Goal: Transaction & Acquisition: Download file/media

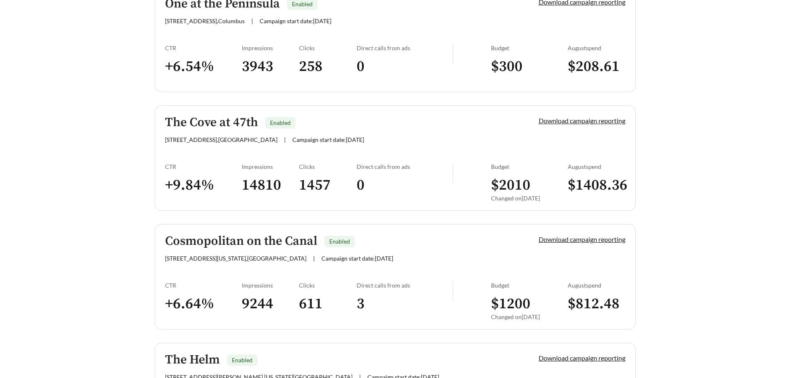
scroll to position [747, 0]
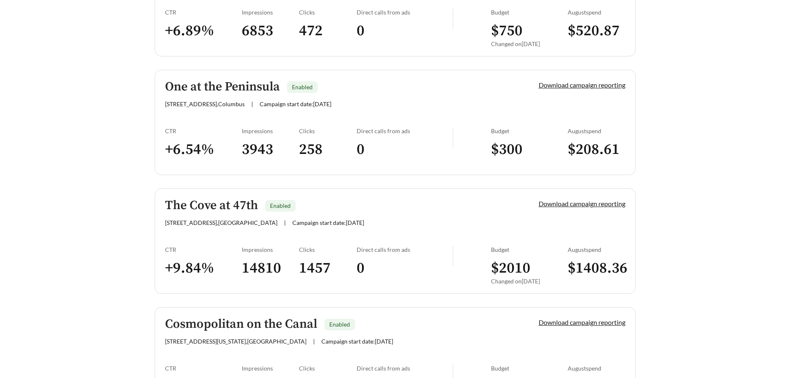
click at [230, 80] on h5 "One at the Peninsula" at bounding box center [222, 87] width 115 height 14
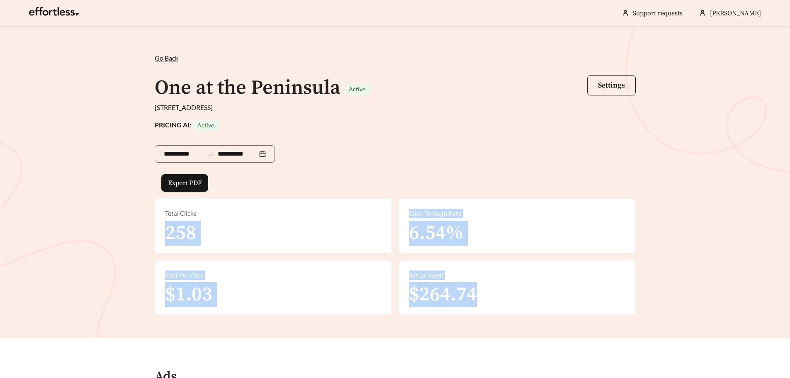
drag, startPoint x: 161, startPoint y: 237, endPoint x: 586, endPoint y: 315, distance: 431.8
click at [586, 315] on div "**********" at bounding box center [395, 183] width 790 height 312
click at [588, 291] on div "Actual Spent $264.74" at bounding box center [517, 287] width 236 height 54
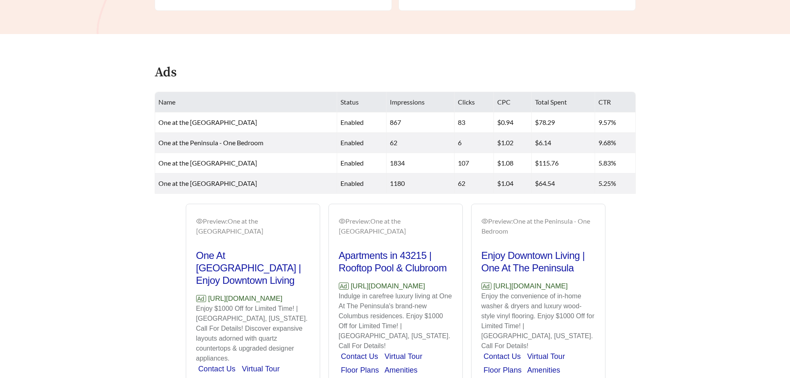
scroll to position [365, 0]
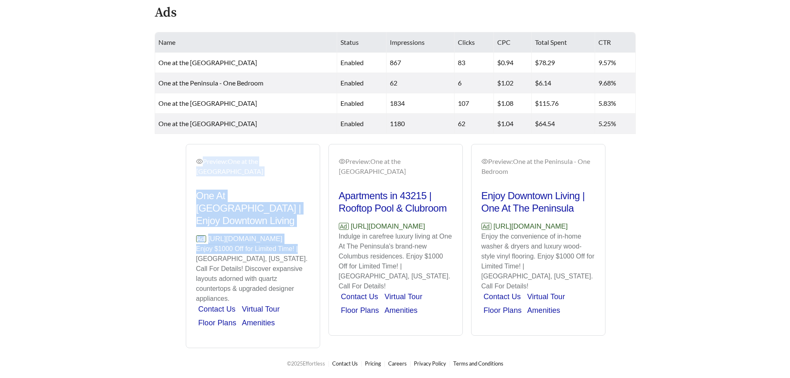
drag, startPoint x: 300, startPoint y: 248, endPoint x: 178, endPoint y: 246, distance: 122.4
click at [178, 246] on div "Preview: One at the Peninsula - One Bedroom Brand New Luxury Apartments | Tour …" at bounding box center [395, 246] width 485 height 204
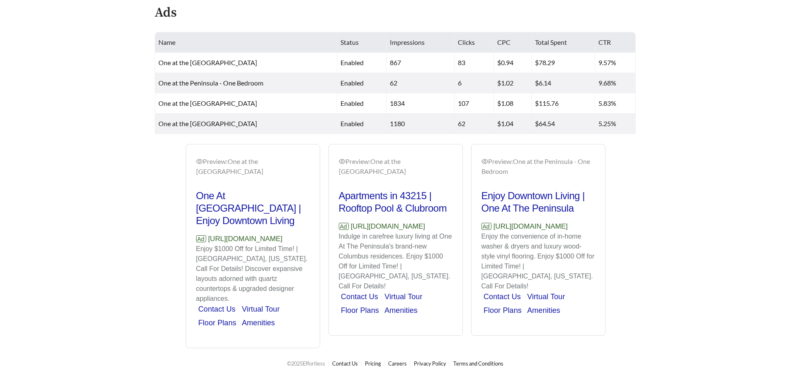
click at [272, 263] on p "Enjoy $1000 Off for Limited Time! | [GEOGRAPHIC_DATA], [US_STATE]. Call For Det…" at bounding box center [253, 274] width 114 height 60
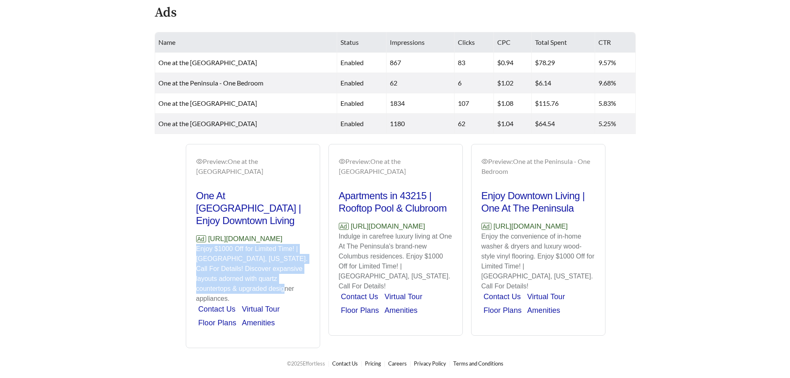
drag, startPoint x: 285, startPoint y: 287, endPoint x: 182, endPoint y: 251, distance: 109.0
click at [182, 251] on div "Preview: One at the Peninsula - Penthouse One At [GEOGRAPHIC_DATA] | Enjoy Down…" at bounding box center [253, 246] width 143 height 204
click at [265, 263] on p "Enjoy $1000 Off for Limited Time! | [GEOGRAPHIC_DATA], [US_STATE]. Call For Det…" at bounding box center [253, 274] width 114 height 60
click at [304, 282] on p "Enjoy $1000 Off for Limited Time! | [GEOGRAPHIC_DATA], [US_STATE]. Call For Det…" at bounding box center [253, 274] width 114 height 60
click at [287, 265] on p "Enjoy $1000 Off for Limited Time! | [GEOGRAPHIC_DATA], [US_STATE]. Call For Det…" at bounding box center [253, 274] width 114 height 60
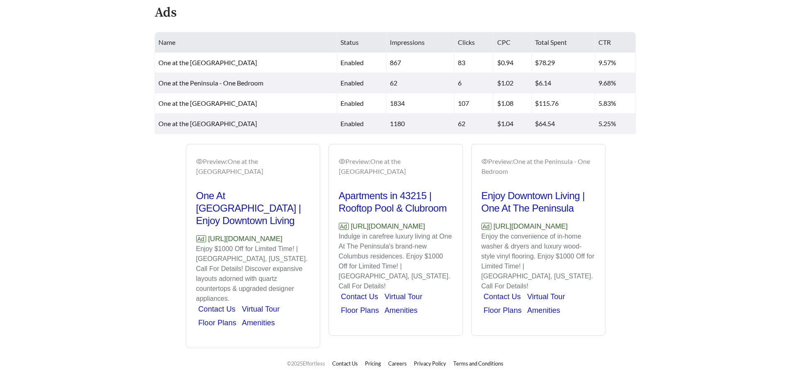
click at [352, 331] on div "Preview: One at the Peninsula - Studio Apartments in 43215 | Rooftop Pool & Clu…" at bounding box center [396, 240] width 134 height 189
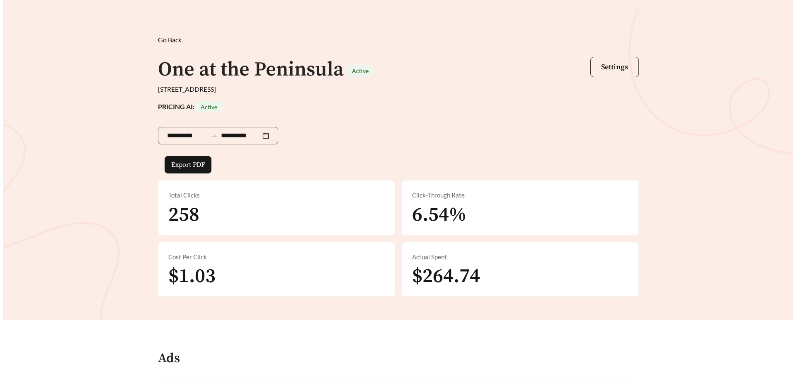
scroll to position [0, 0]
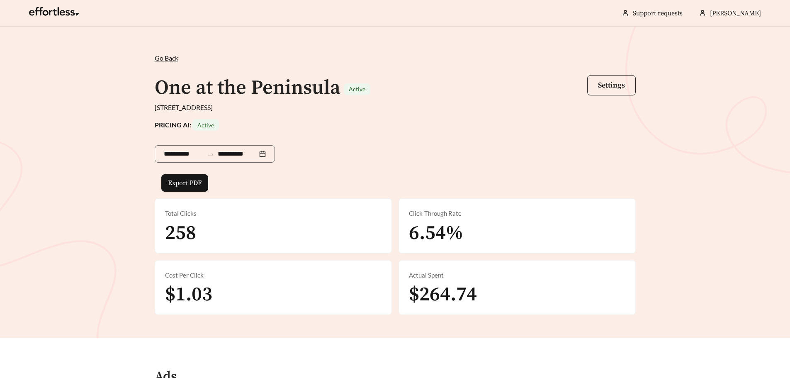
click at [620, 91] on button "Settings" at bounding box center [611, 85] width 49 height 20
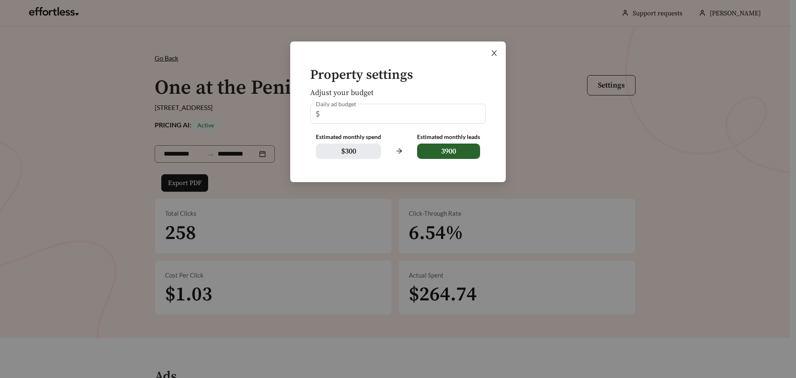
click at [495, 54] on icon "close" at bounding box center [494, 52] width 7 height 7
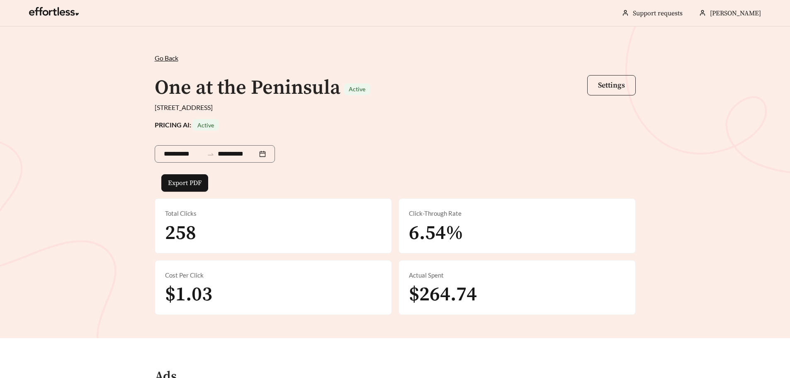
click at [614, 85] on span "Settings" at bounding box center [611, 85] width 27 height 10
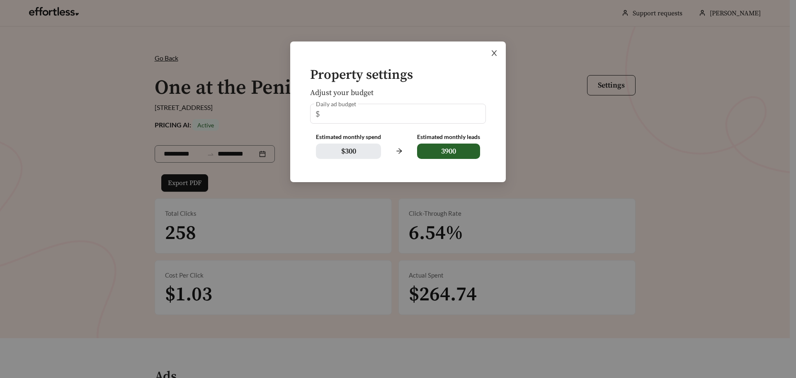
click at [490, 54] on span "Close" at bounding box center [494, 52] width 23 height 23
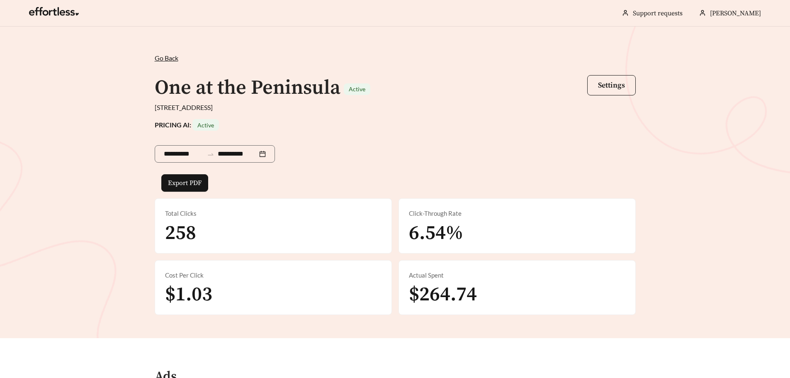
click at [166, 59] on span "Go Back" at bounding box center [167, 58] width 24 height 8
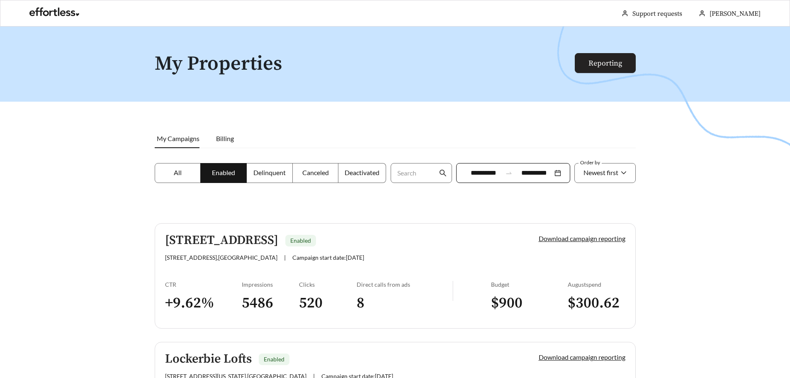
click at [599, 66] on link "Reporting" at bounding box center [606, 63] width 34 height 10
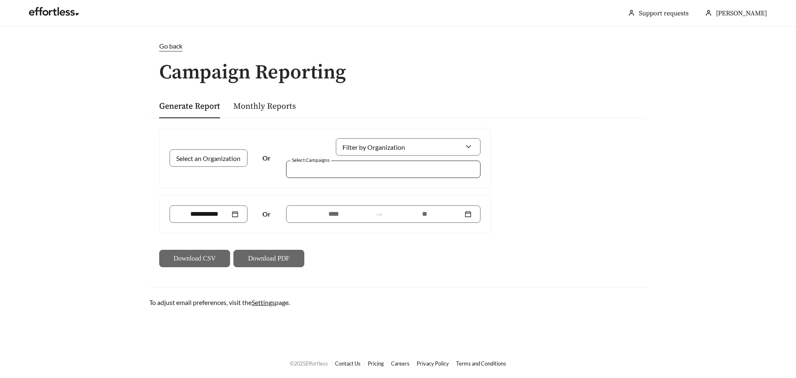
click at [344, 175] on div at bounding box center [383, 169] width 195 height 17
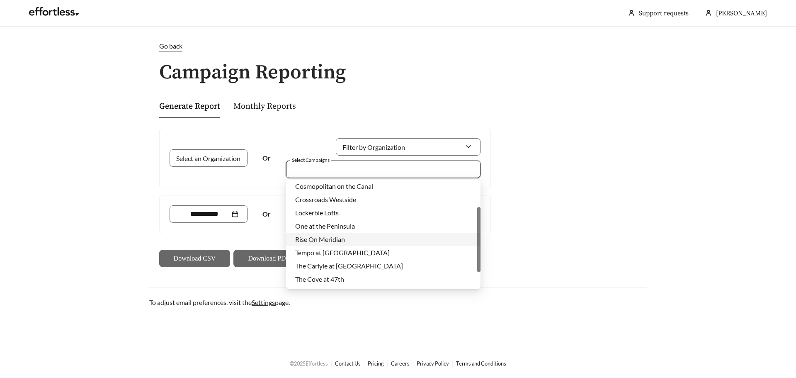
scroll to position [66, 0]
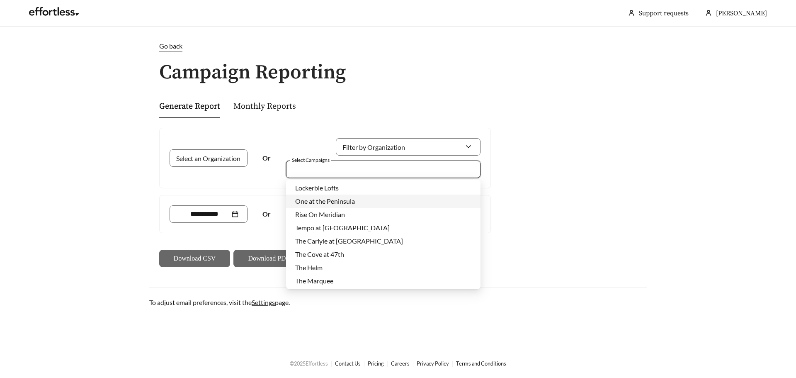
click at [360, 200] on div "One at the Peninsula" at bounding box center [383, 201] width 176 height 9
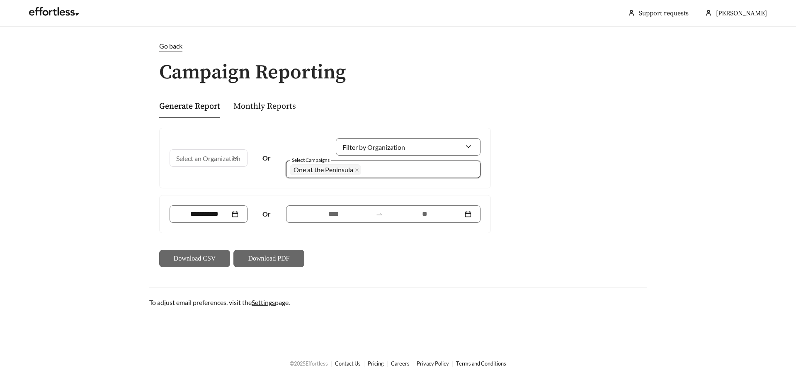
click at [565, 212] on div "Select an Organization Or Filter by Organization Select Campaigns 1848 One at t…" at bounding box center [398, 197] width 498 height 159
click at [231, 213] on div at bounding box center [209, 214] width 60 height 10
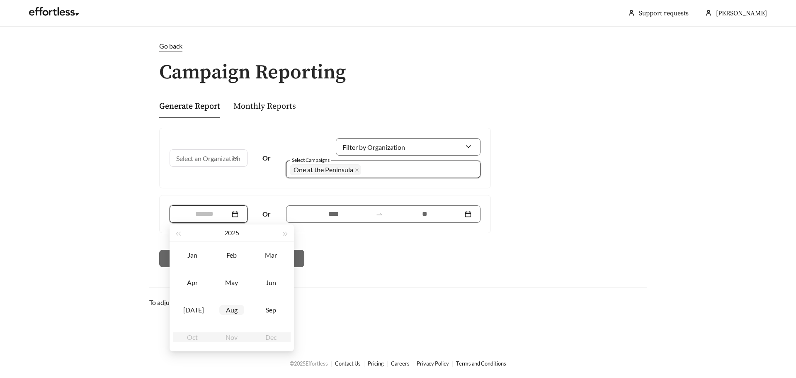
click at [226, 309] on div "Aug" at bounding box center [231, 310] width 25 height 10
type input "*******"
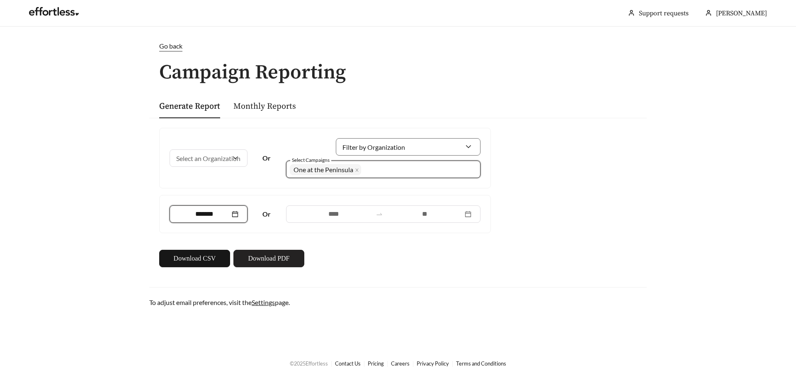
click at [290, 261] on span "Download PDF" at bounding box center [268, 258] width 41 height 10
